Goal: Task Accomplishment & Management: Use online tool/utility

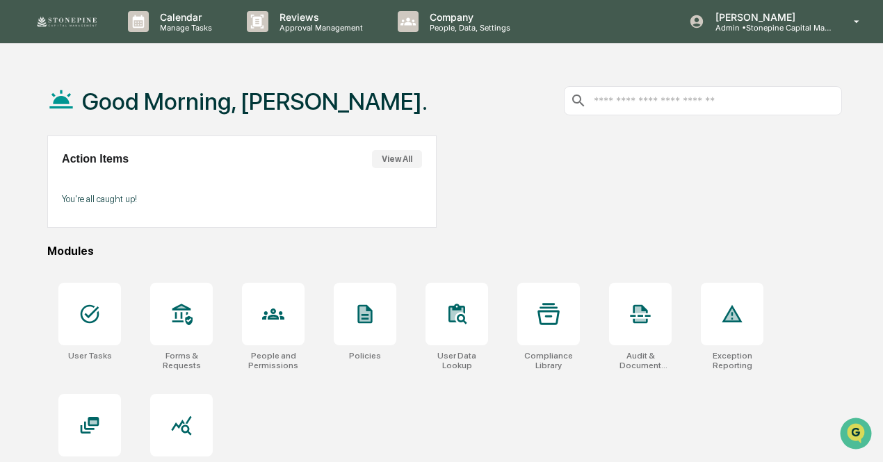
click at [26, 359] on div "Good Morning, [PERSON_NAME]. Action Items View All You're all caught up! Module…" at bounding box center [444, 297] width 836 height 462
click at [167, 320] on div at bounding box center [181, 314] width 63 height 63
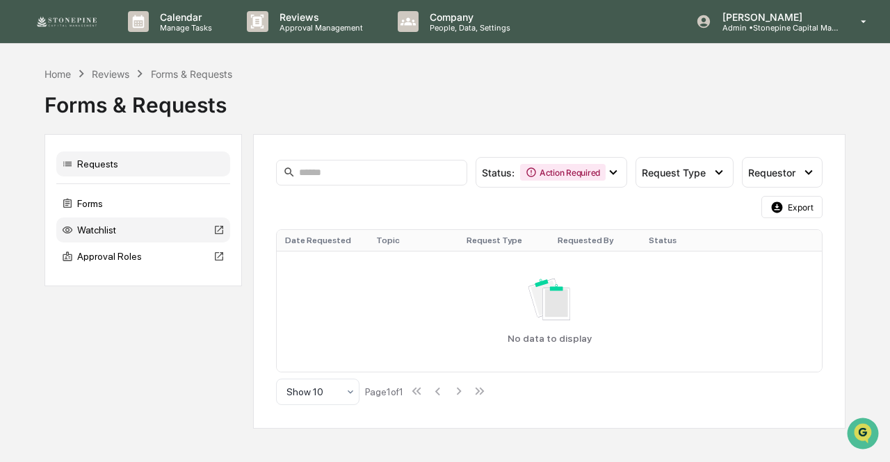
click at [131, 229] on div "Watchlist" at bounding box center [143, 230] width 174 height 25
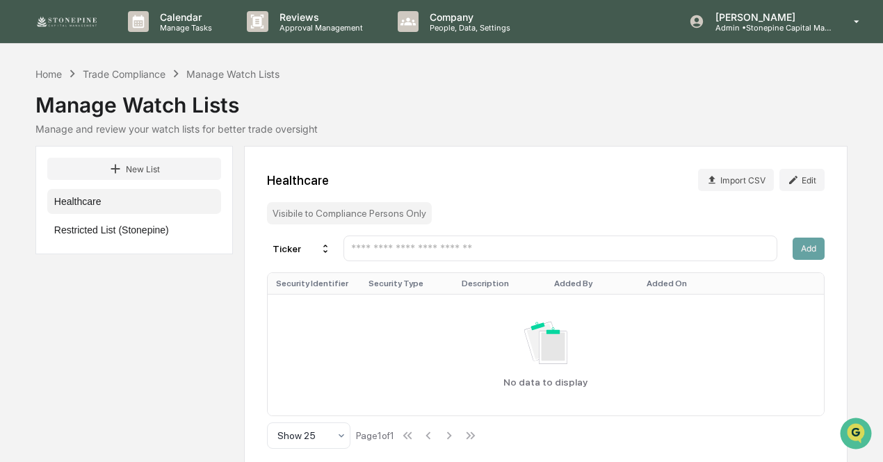
click at [131, 229] on button "Restricted List (Stonepine)" at bounding box center [134, 230] width 174 height 25
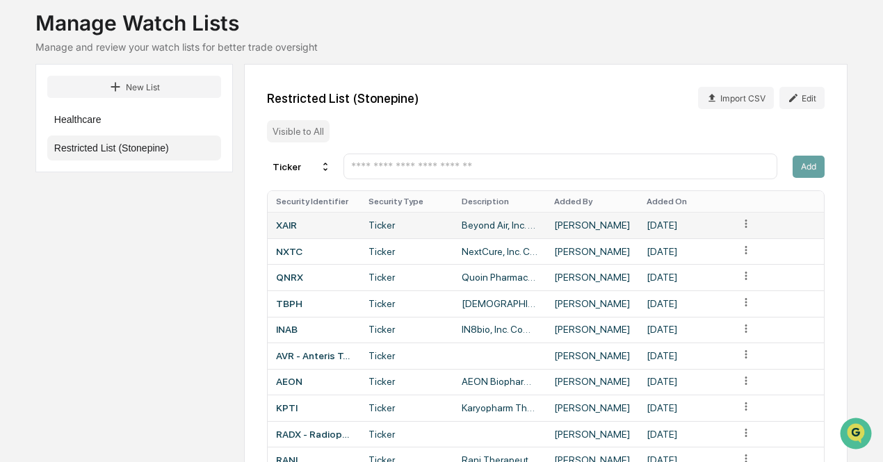
scroll to position [86, 0]
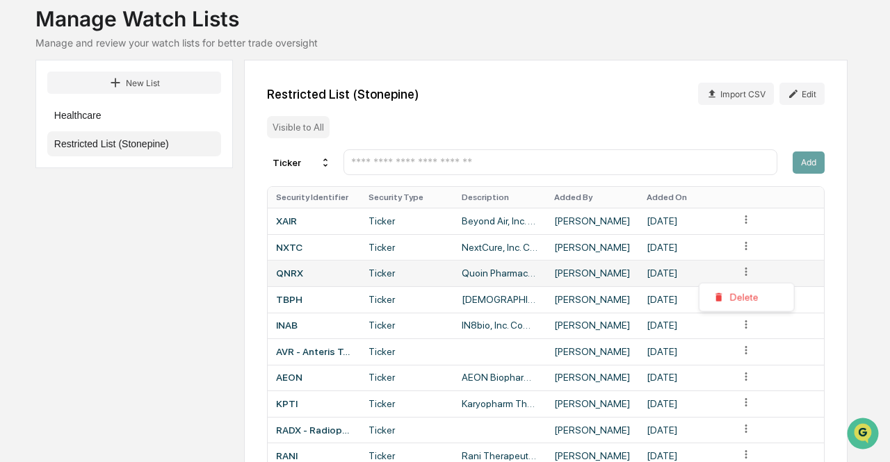
click at [751, 270] on html "Calendar Manage Tasks Reviews Approval Management Company People, Data, Setting…" at bounding box center [445, 145] width 890 height 462
click at [749, 295] on div "Delete" at bounding box center [746, 297] width 89 height 22
